Goal: Information Seeking & Learning: Learn about a topic

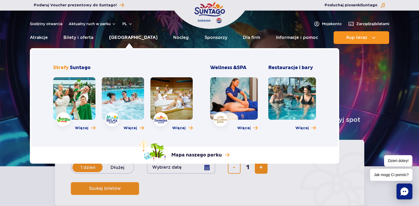
click at [136, 38] on link "[GEOGRAPHIC_DATA]" at bounding box center [133, 37] width 48 height 13
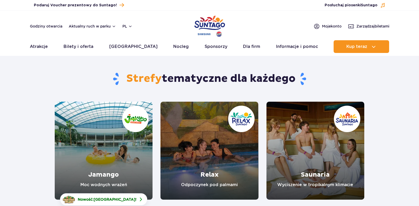
click at [91, 25] on button "Aktualny ruch w parku" at bounding box center [92, 26] width 47 height 4
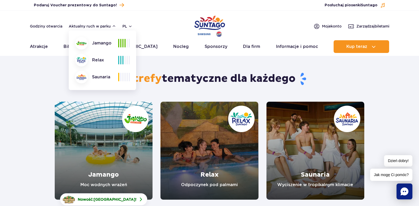
drag, startPoint x: 297, startPoint y: 78, endPoint x: 348, endPoint y: 85, distance: 51.5
click at [347, 85] on h1 "Strefy tematyczne dla każdego" at bounding box center [210, 79] width 310 height 14
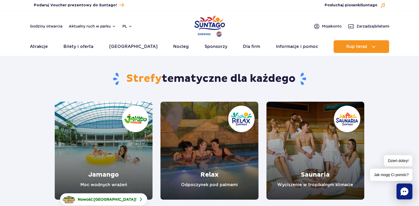
click at [349, 85] on h1 "Strefy tematyczne dla każdego" at bounding box center [210, 79] width 310 height 14
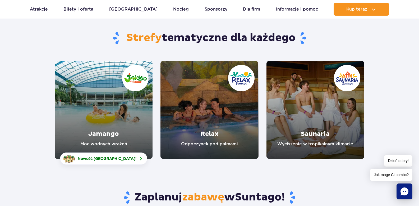
scroll to position [66, 0]
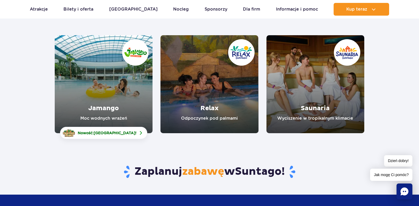
click at [127, 102] on link "Jamango" at bounding box center [104, 84] width 98 height 98
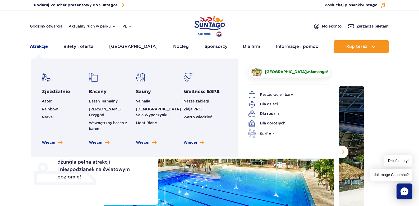
click at [36, 45] on link "Atrakcje" at bounding box center [39, 46] width 18 height 13
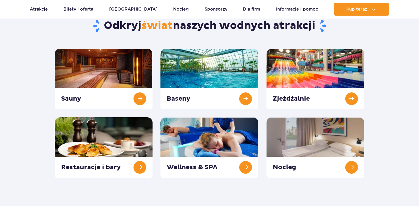
scroll to position [57, 0]
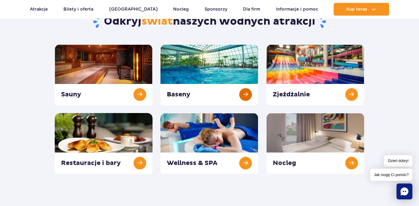
click at [234, 68] on link at bounding box center [209, 74] width 98 height 61
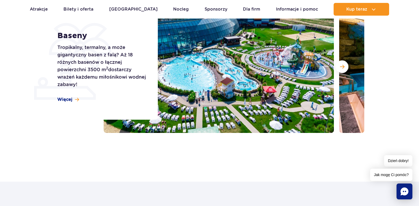
scroll to position [74, 0]
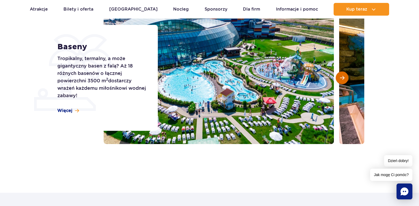
click at [339, 81] on button "Następny slajd" at bounding box center [342, 77] width 13 height 13
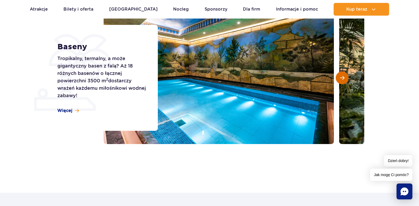
click at [339, 81] on button "Następny slajd" at bounding box center [342, 77] width 13 height 13
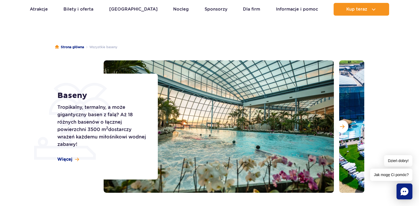
scroll to position [0, 0]
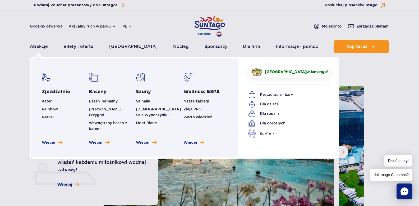
click at [48, 81] on img at bounding box center [46, 77] width 9 height 9
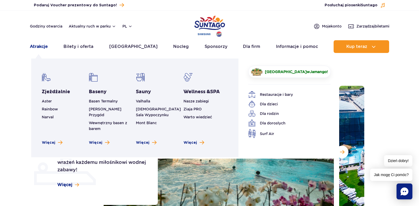
click at [38, 44] on link "Atrakcje" at bounding box center [39, 46] width 18 height 13
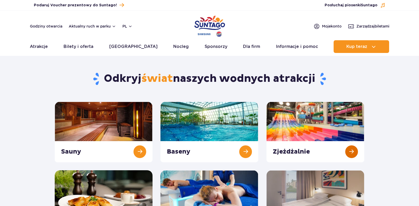
click at [288, 152] on link at bounding box center [315, 132] width 98 height 61
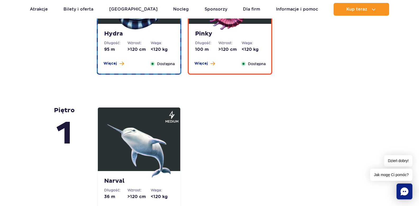
click at [156, 154] on img at bounding box center [138, 145] width 63 height 63
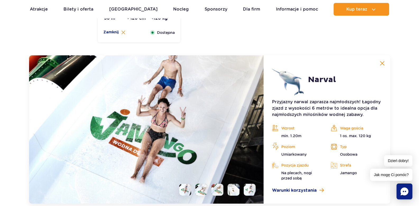
scroll to position [1284, 0]
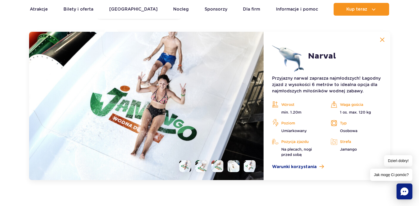
click at [383, 43] on button at bounding box center [382, 39] width 11 height 11
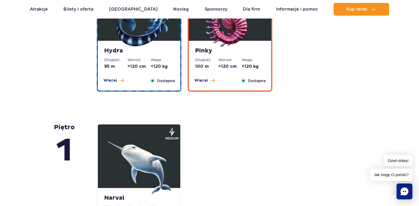
scroll to position [1015, 0]
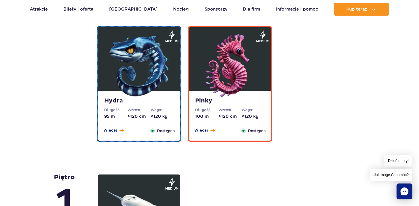
click at [216, 83] on img at bounding box center [229, 65] width 63 height 63
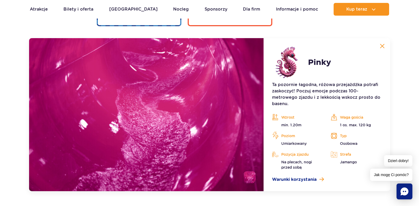
scroll to position [1137, 0]
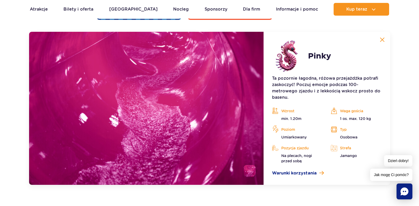
click at [380, 42] on img at bounding box center [382, 39] width 5 height 5
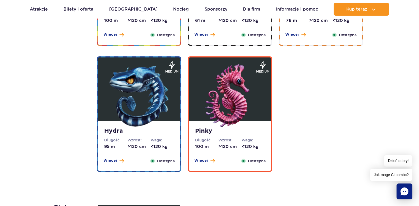
click at [137, 101] on img at bounding box center [138, 95] width 63 height 63
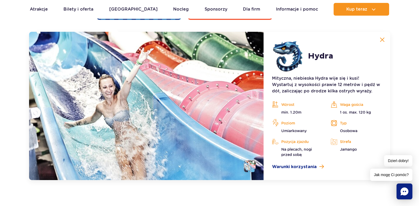
click at [382, 40] on img at bounding box center [382, 39] width 5 height 5
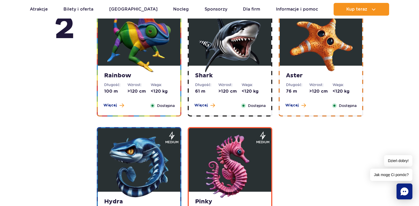
click at [297, 65] on img at bounding box center [320, 40] width 63 height 63
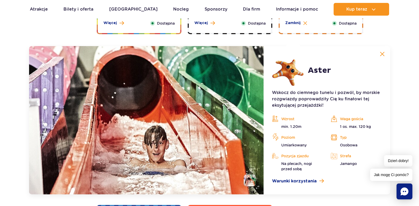
scroll to position [1011, 0]
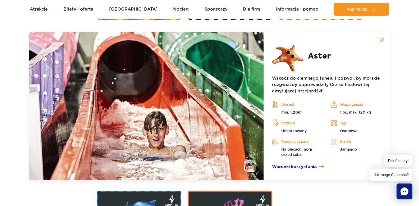
click at [376, 38] on article "Aster Wskocz do ciemnego tunelu i pozwól, by morskie rozgwiazdy poprowadziły Ci…" at bounding box center [327, 106] width 126 height 148
click at [381, 38] on img at bounding box center [382, 39] width 5 height 5
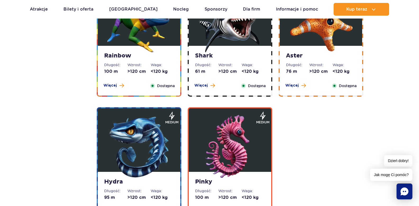
click at [216, 38] on img at bounding box center [229, 20] width 63 height 63
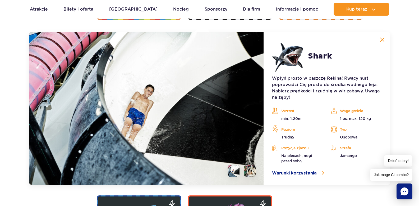
click at [382, 40] on img at bounding box center [382, 39] width 5 height 5
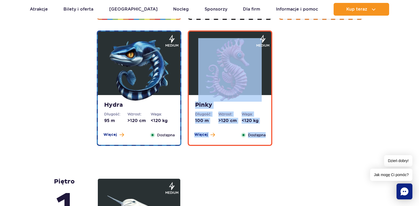
drag, startPoint x: 312, startPoint y: 83, endPoint x: 331, endPoint y: 150, distance: 70.0
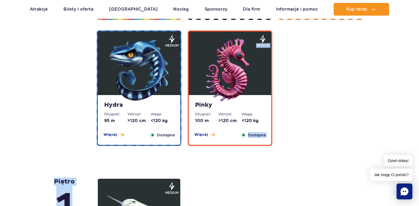
drag, startPoint x: 320, startPoint y: 155, endPoint x: 318, endPoint y: 180, distance: 24.9
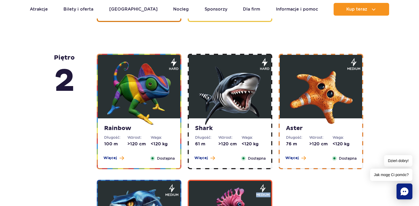
click at [130, 95] on img at bounding box center [138, 92] width 63 height 63
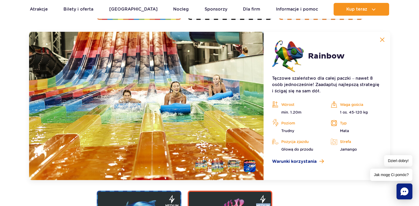
click at [382, 44] on button at bounding box center [382, 39] width 11 height 11
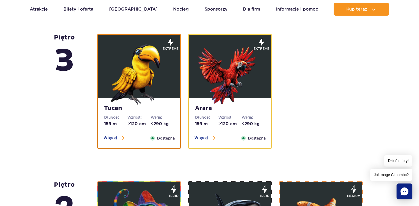
click at [235, 100] on img at bounding box center [229, 72] width 63 height 63
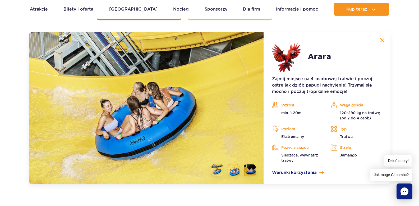
scroll to position [864, 0]
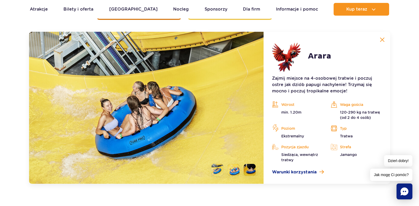
click at [254, 169] on li at bounding box center [250, 170] width 12 height 12
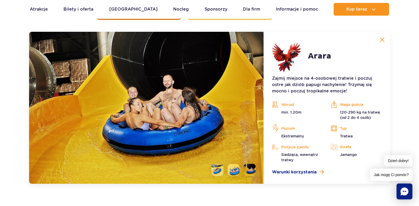
click at [237, 167] on li at bounding box center [234, 170] width 12 height 12
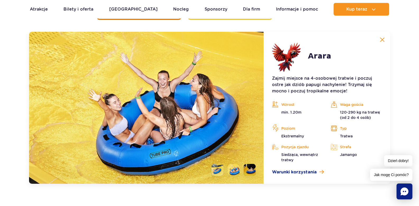
click at [214, 167] on li at bounding box center [217, 170] width 12 height 12
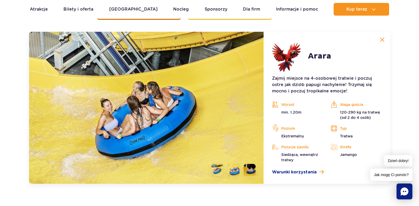
click at [381, 39] on img at bounding box center [382, 39] width 5 height 5
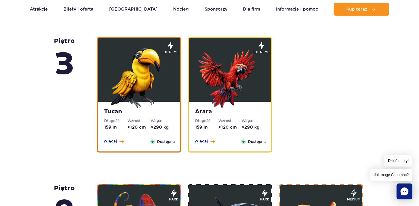
click at [160, 83] on img at bounding box center [138, 76] width 63 height 63
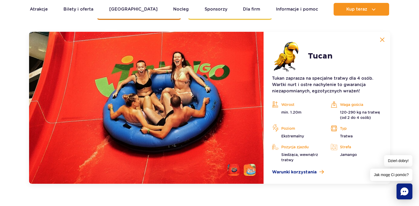
click at [248, 169] on li at bounding box center [250, 170] width 12 height 12
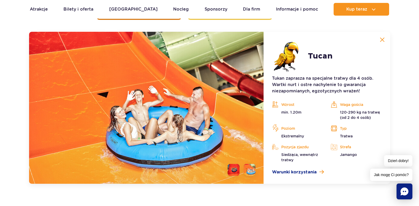
click at [239, 167] on li at bounding box center [234, 170] width 12 height 12
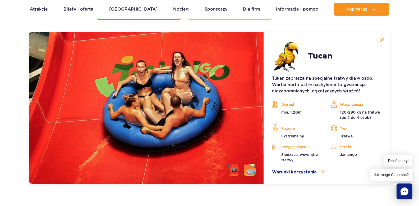
click at [379, 41] on button at bounding box center [382, 39] width 11 height 11
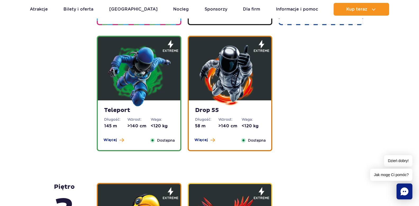
click at [251, 77] on img at bounding box center [229, 74] width 63 height 63
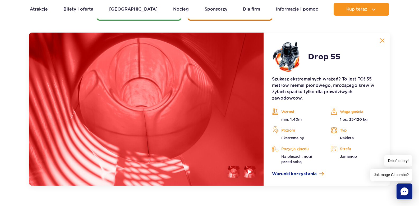
scroll to position [717, 0]
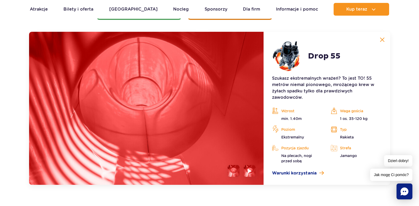
click at [381, 44] on button at bounding box center [382, 39] width 11 height 11
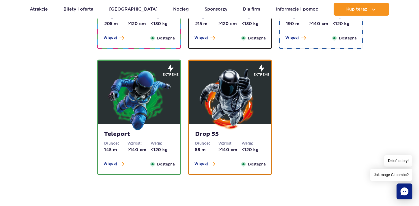
click at [152, 78] on img at bounding box center [138, 98] width 63 height 63
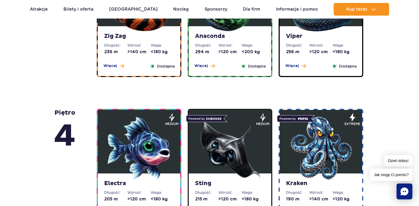
scroll to position [393, 0]
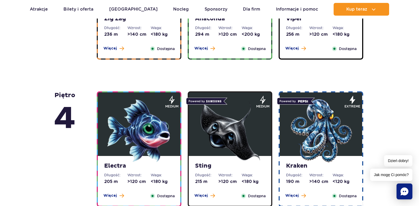
click at [306, 132] on img at bounding box center [320, 130] width 63 height 63
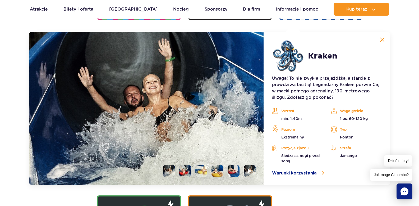
scroll to position [592, 0]
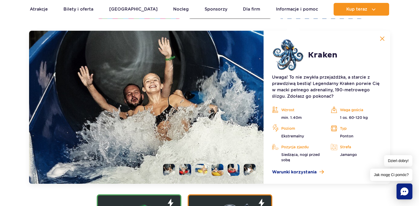
click at [380, 38] on img at bounding box center [382, 38] width 5 height 5
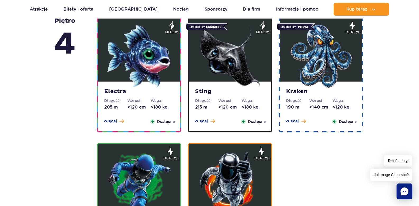
scroll to position [476, 0]
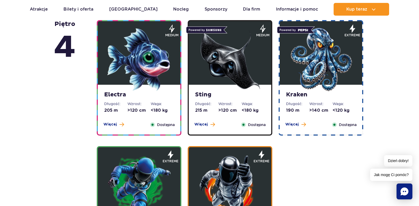
click at [249, 64] on img at bounding box center [229, 59] width 63 height 63
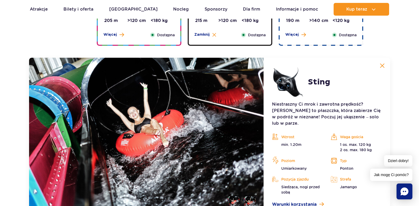
scroll to position [591, 0]
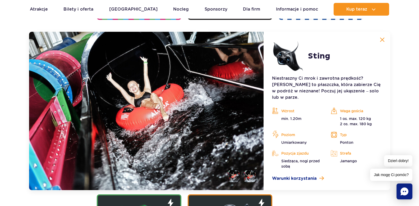
click at [386, 39] on button at bounding box center [382, 39] width 11 height 11
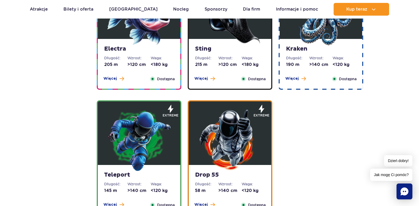
scroll to position [455, 0]
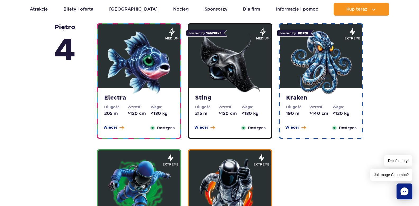
click at [129, 64] on img at bounding box center [138, 62] width 63 height 63
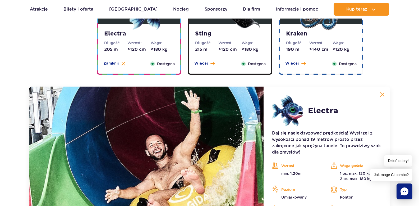
scroll to position [591, 0]
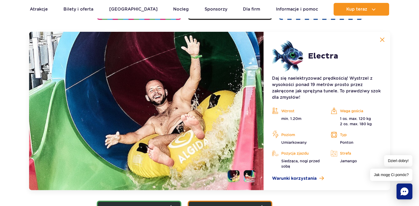
click at [383, 48] on article "Electra Daj się naelektryzować prędkością! Wystrzel z wysokości ponad 19 metrów…" at bounding box center [327, 111] width 126 height 158
click at [382, 40] on img at bounding box center [382, 39] width 5 height 5
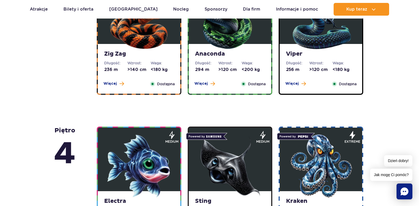
click at [306, 39] on img at bounding box center [320, 18] width 63 height 63
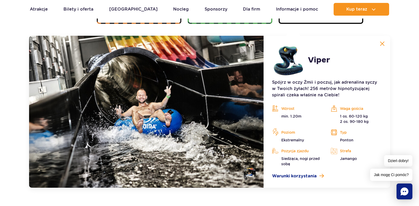
scroll to position [444, 0]
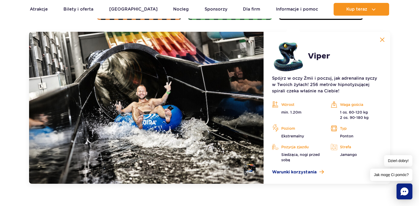
click at [379, 44] on button at bounding box center [382, 39] width 11 height 11
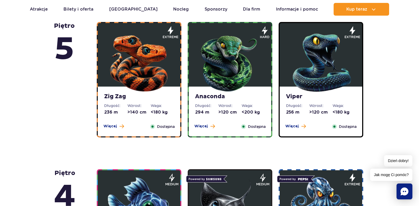
scroll to position [288, 0]
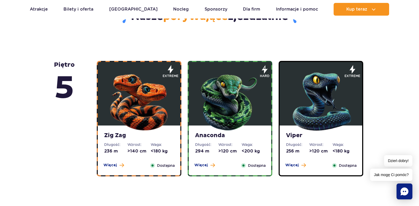
click at [238, 106] on img at bounding box center [229, 99] width 63 height 63
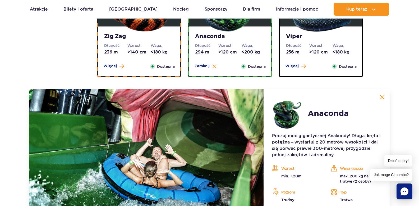
scroll to position [444, 0]
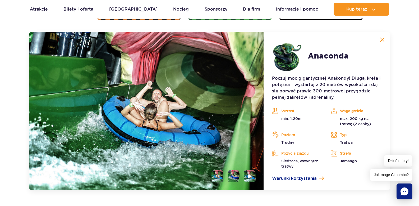
click at [384, 41] on button at bounding box center [382, 39] width 11 height 11
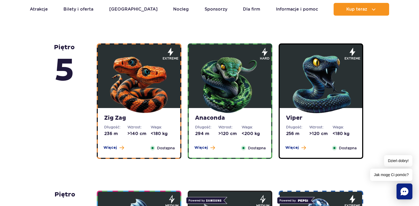
click at [165, 99] on img at bounding box center [138, 82] width 63 height 63
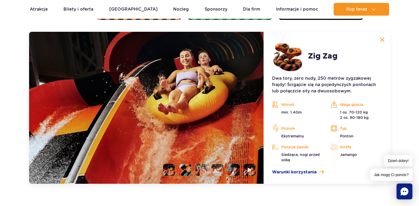
click at [381, 41] on img at bounding box center [382, 39] width 5 height 5
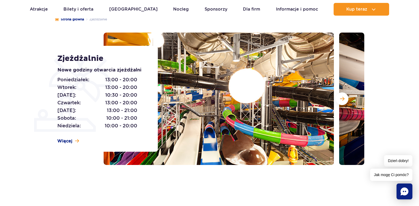
scroll to position [71, 0]
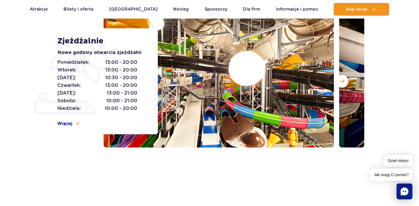
click at [66, 127] on div "Zjeżdżalnie Nowe godziny otwarcia zjeżdżalni Poniedziałek: 13:00 - 20:00 Wtorek…" at bounding box center [104, 81] width 107 height 106
click at [67, 125] on span "Więcej" at bounding box center [64, 124] width 15 height 6
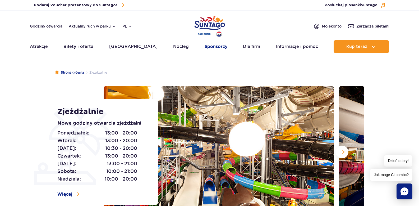
click at [205, 45] on link "Sponsorzy" at bounding box center [216, 46] width 23 height 13
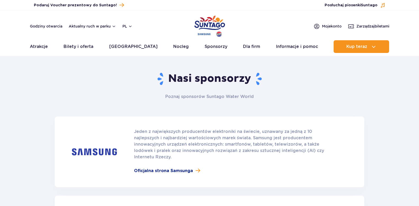
click at [243, 47] on link "Dla firm" at bounding box center [251, 46] width 17 height 13
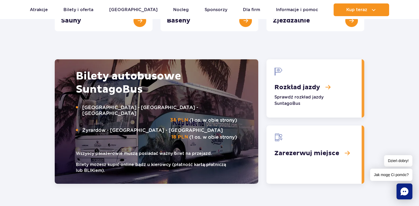
scroll to position [642, 0]
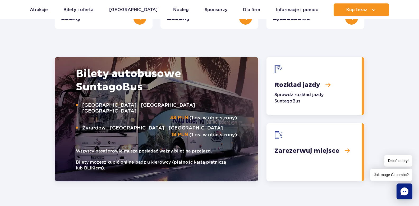
click at [291, 79] on link "Rozkład jazdy" at bounding box center [313, 86] width 95 height 58
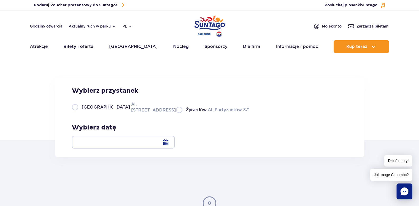
click at [83, 110] on span "[GEOGRAPHIC_DATA]" at bounding box center [106, 107] width 48 height 6
click at [78, 113] on input "Warszawa Al. [STREET_ADDRESS]" at bounding box center [75, 112] width 6 height 1
radio input "true"
click at [175, 145] on div at bounding box center [123, 142] width 103 height 13
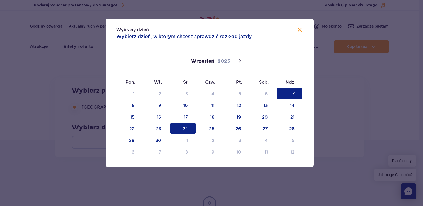
click at [191, 125] on span "24" at bounding box center [183, 128] width 26 height 12
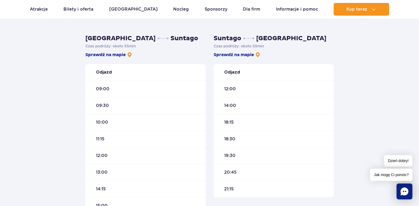
scroll to position [147, 0]
